Goal: Find specific page/section: Find specific page/section

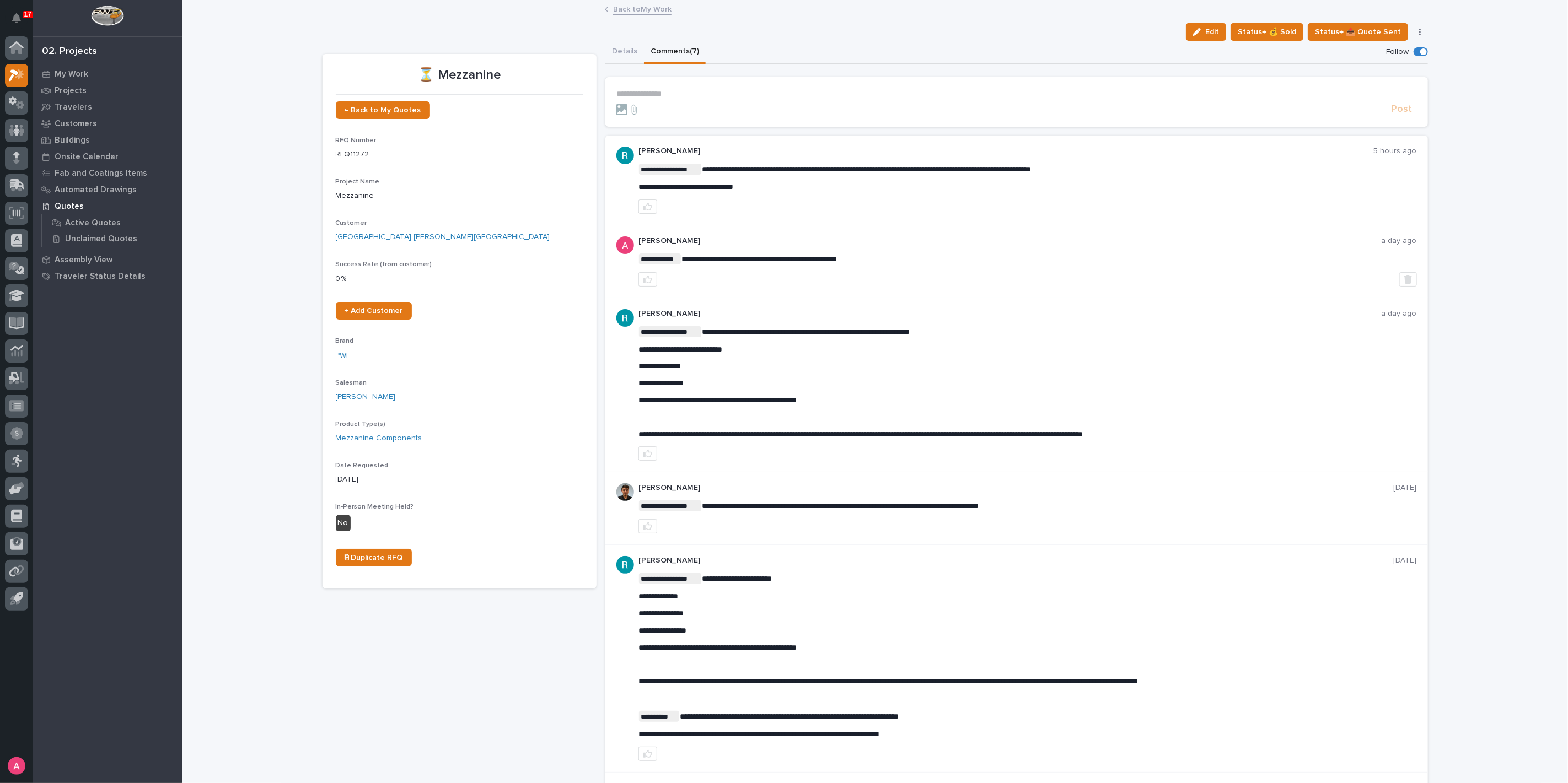
click at [622, 7] on link "Back to My Work" at bounding box center [641, 8] width 58 height 13
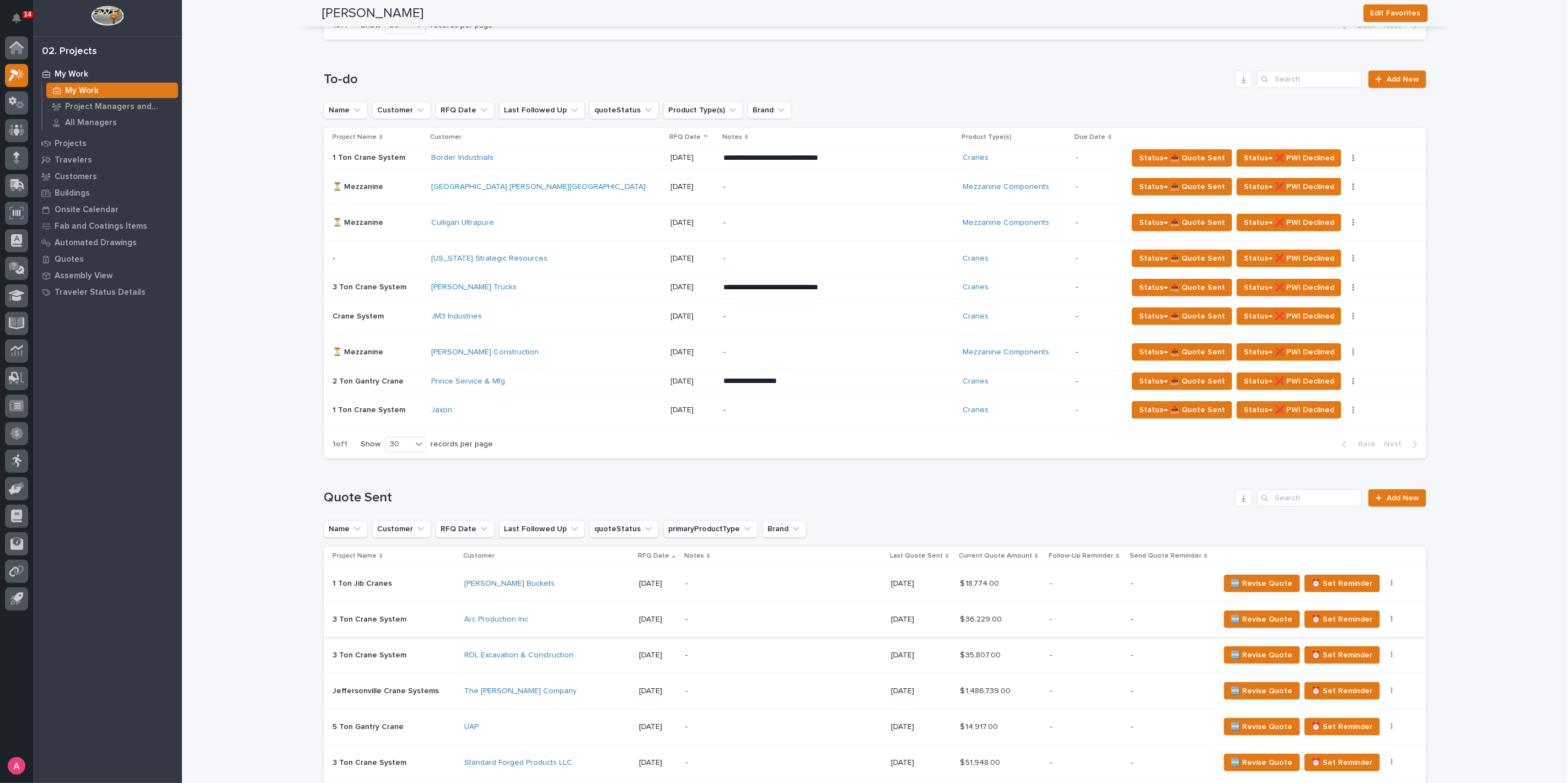
scroll to position [674, 0]
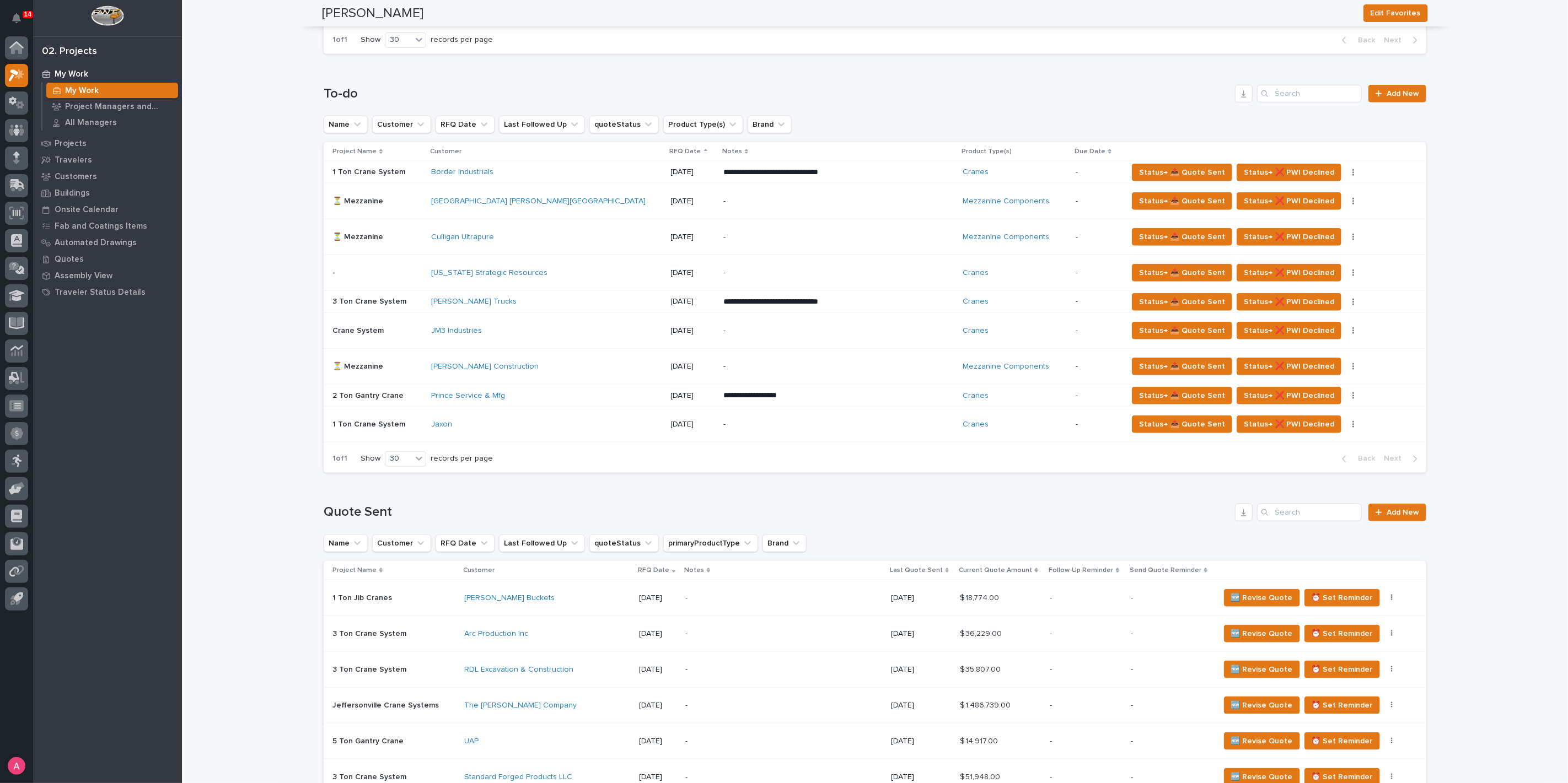
click at [572, 362] on div "[PERSON_NAME] Construction" at bounding box center [527, 367] width 193 height 9
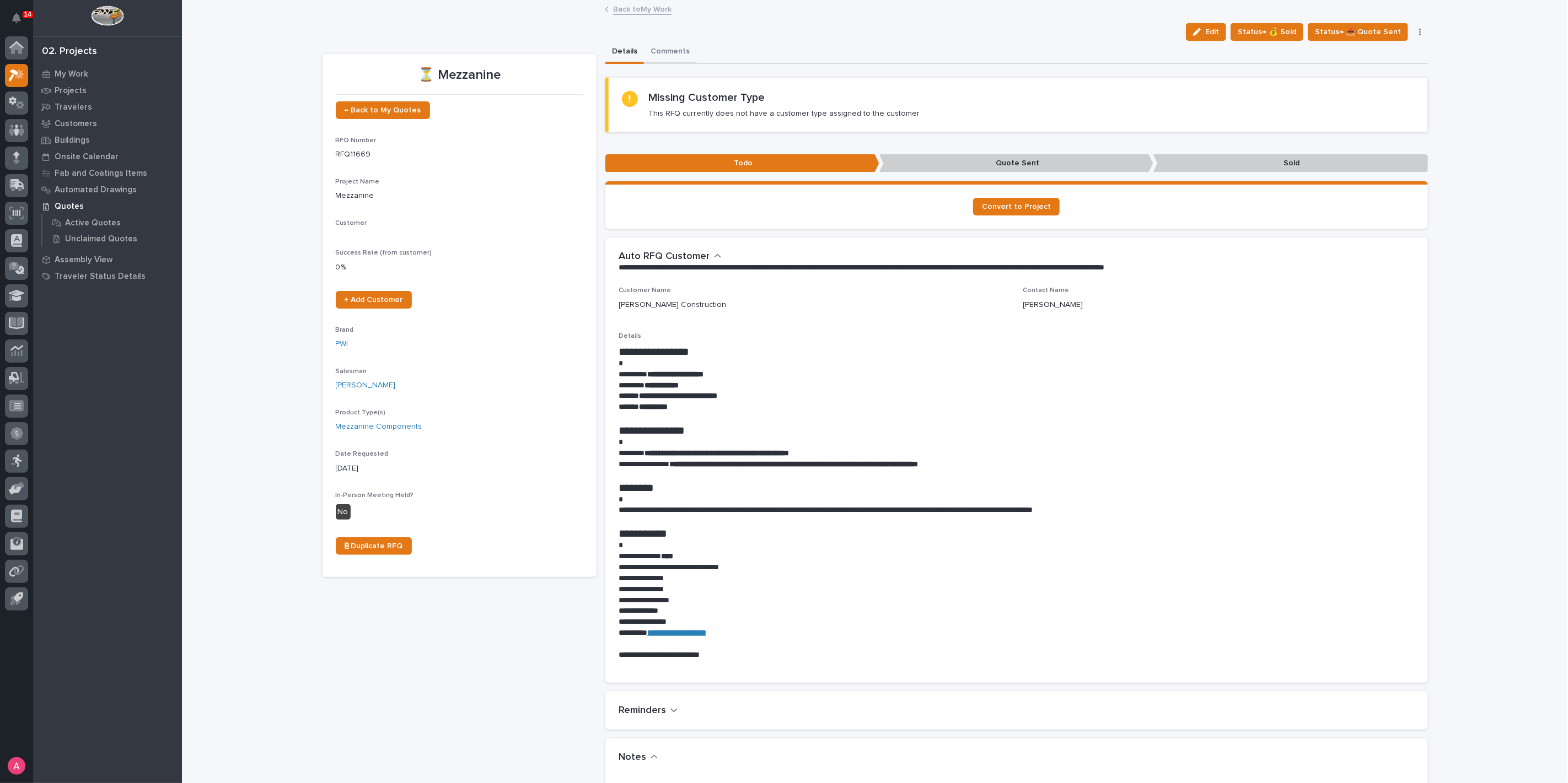
click at [664, 43] on button "Comments" at bounding box center [669, 52] width 52 height 23
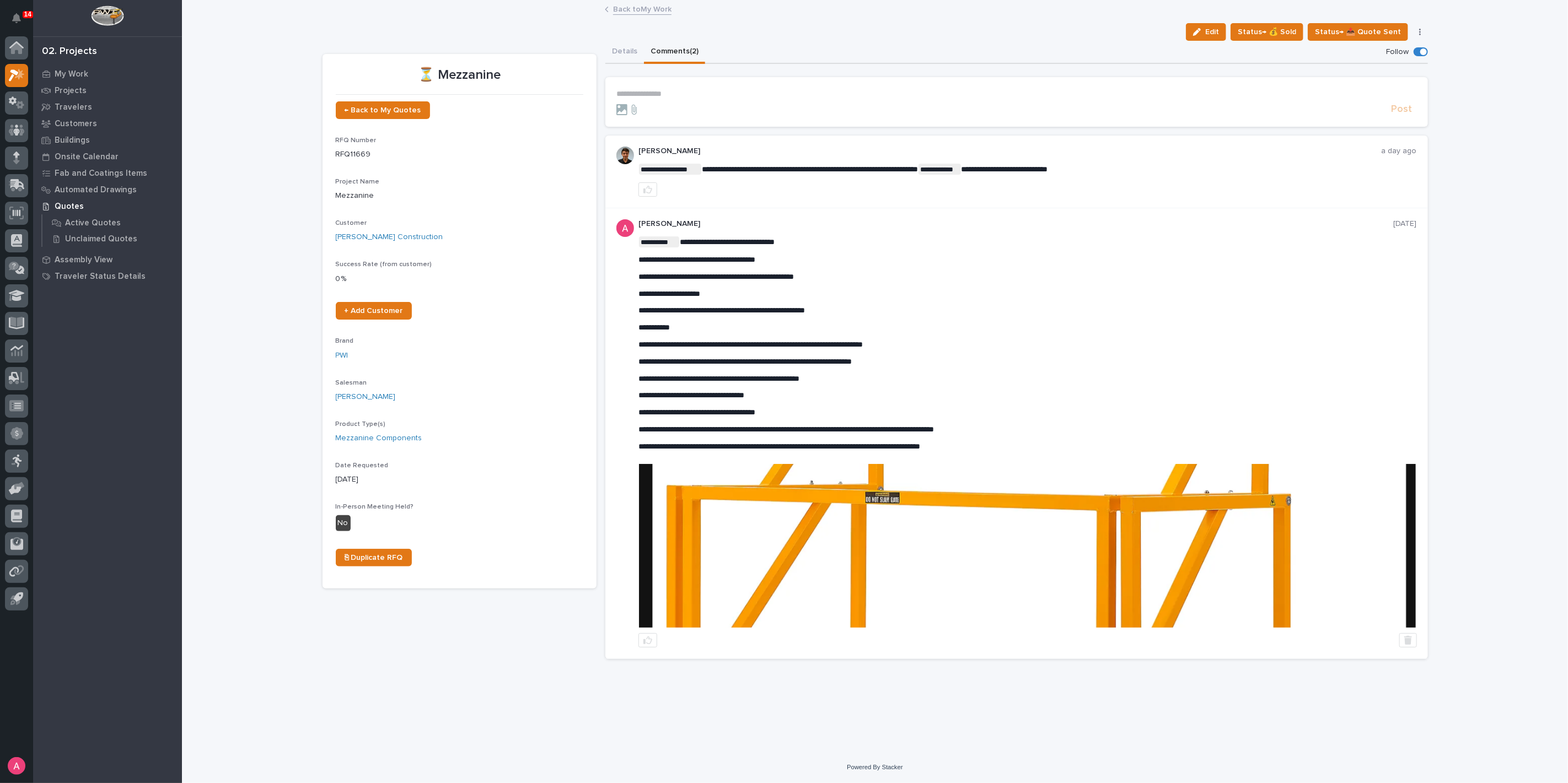
click at [636, 7] on link "Back to My Work" at bounding box center [641, 8] width 58 height 13
